Goal: Check status

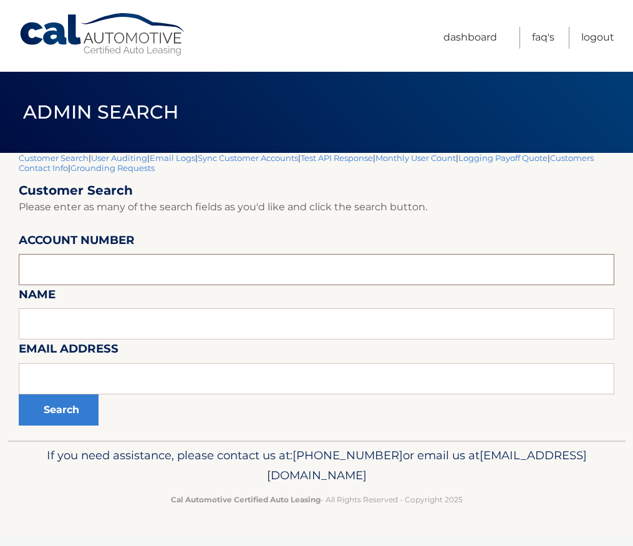
paste input "44455997166"
type input "44455997166"
click at [62, 417] on button "Search" at bounding box center [59, 409] width 80 height 31
